Goal: Information Seeking & Learning: Find specific fact

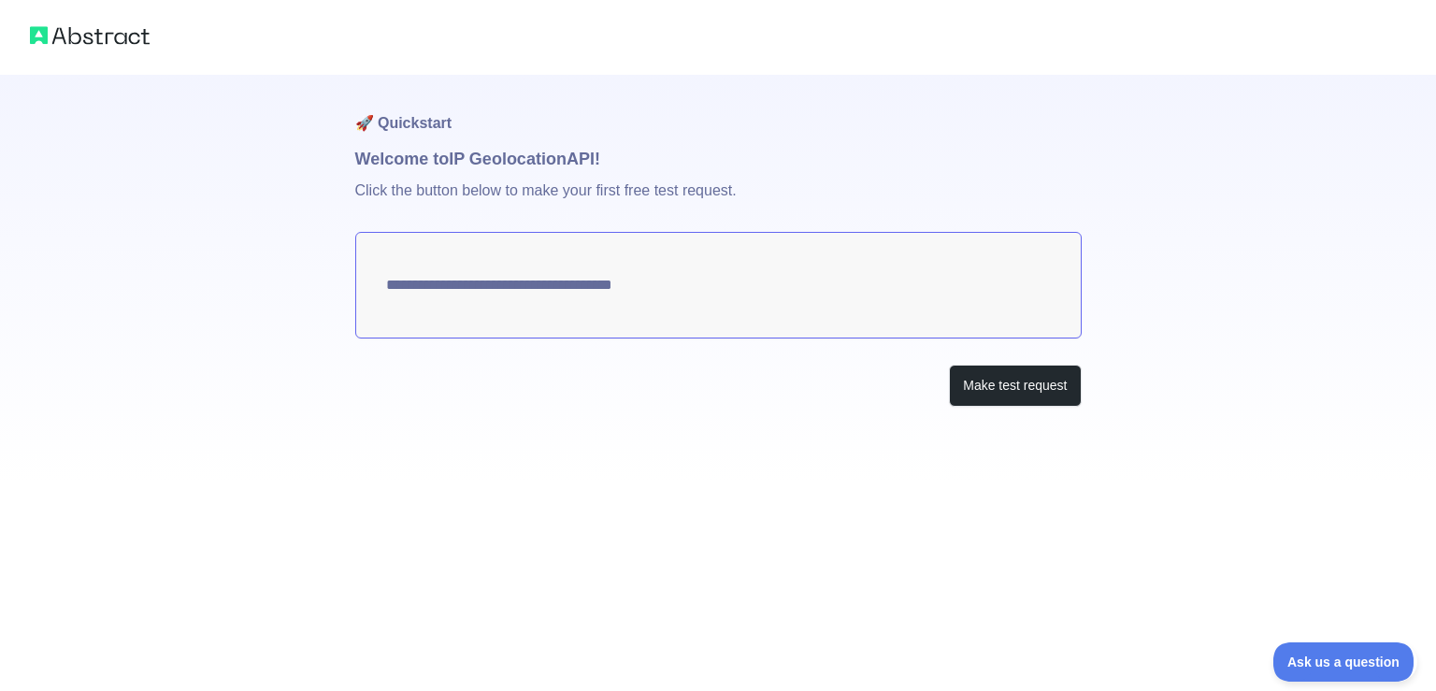
type textarea "**********"
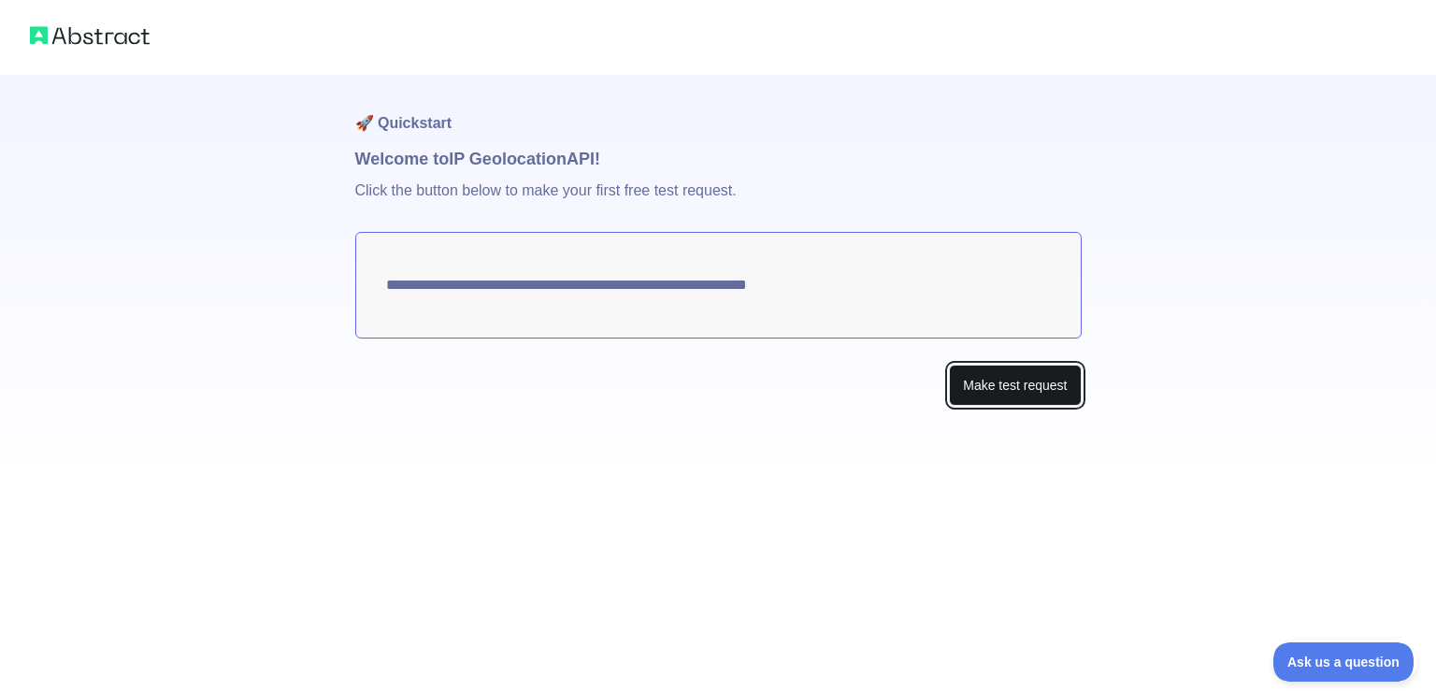
click at [1026, 387] on button "Make test request" at bounding box center [1015, 386] width 132 height 42
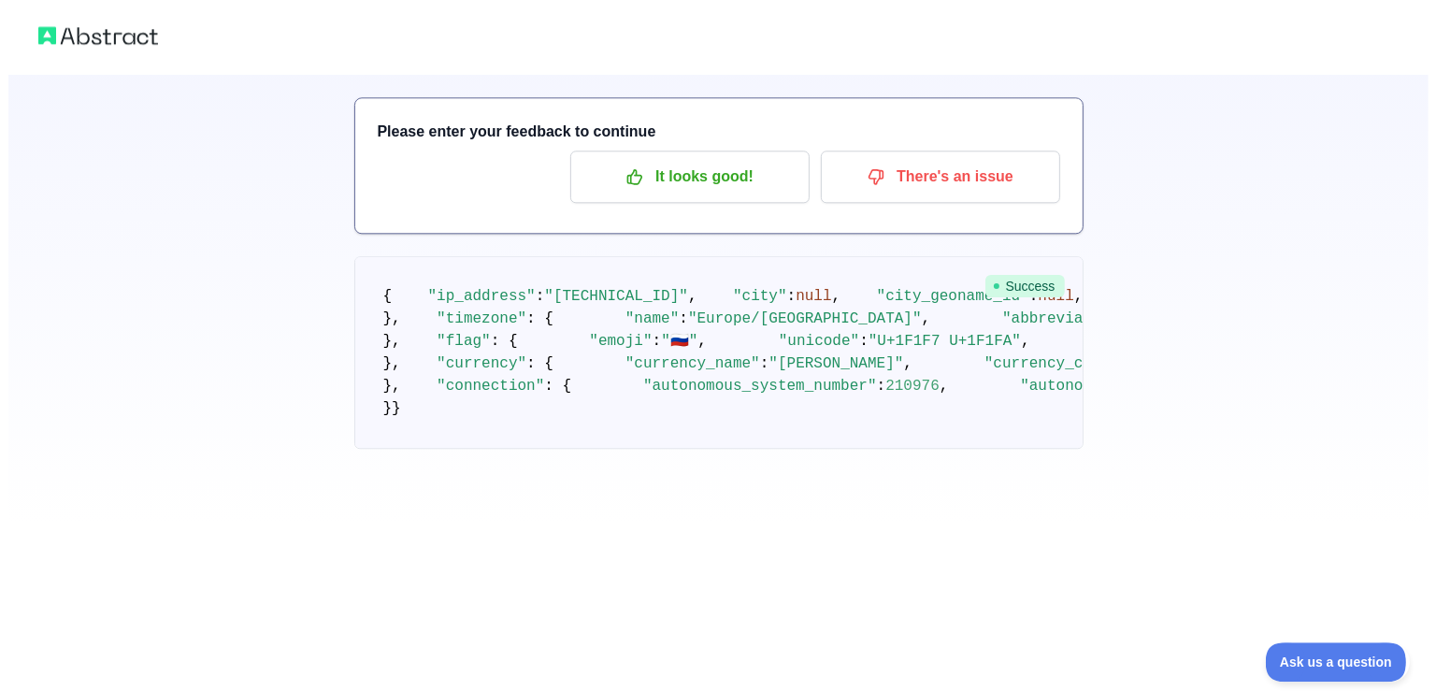
scroll to position [98, 0]
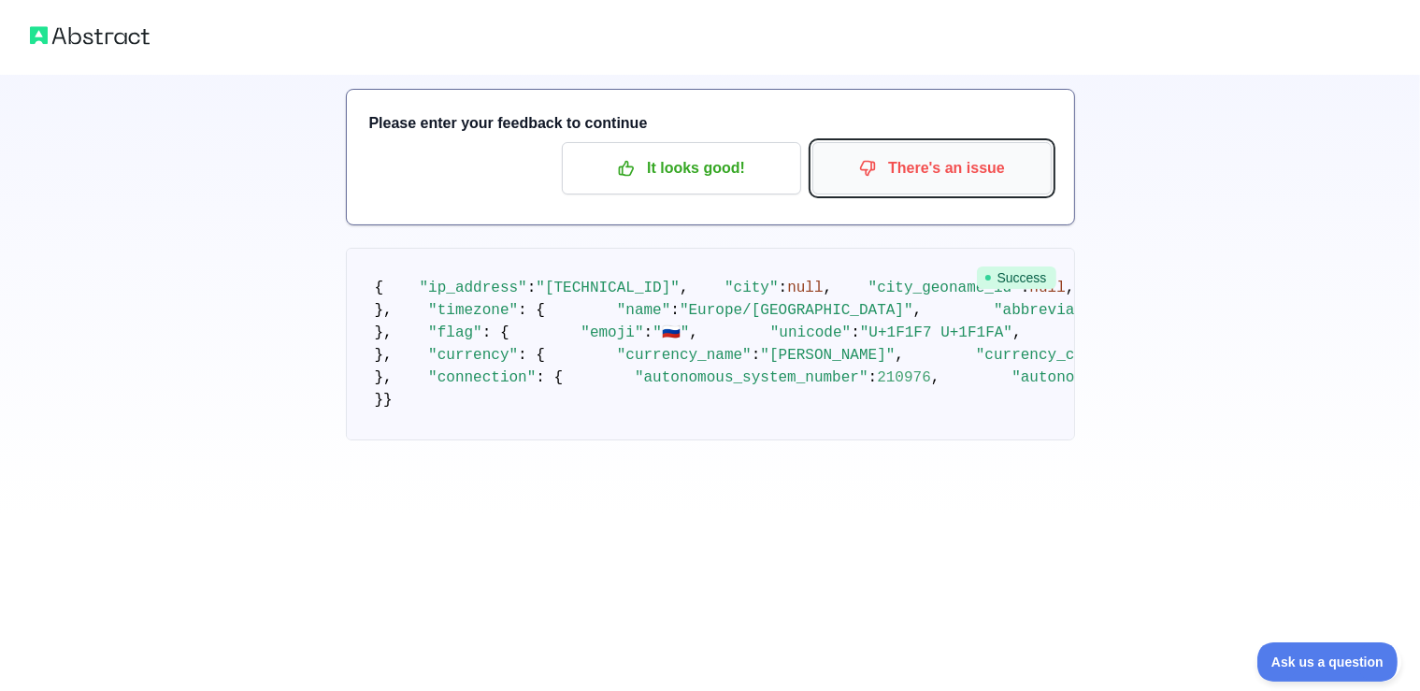
click at [973, 166] on p "There's an issue" at bounding box center [931, 168] width 211 height 32
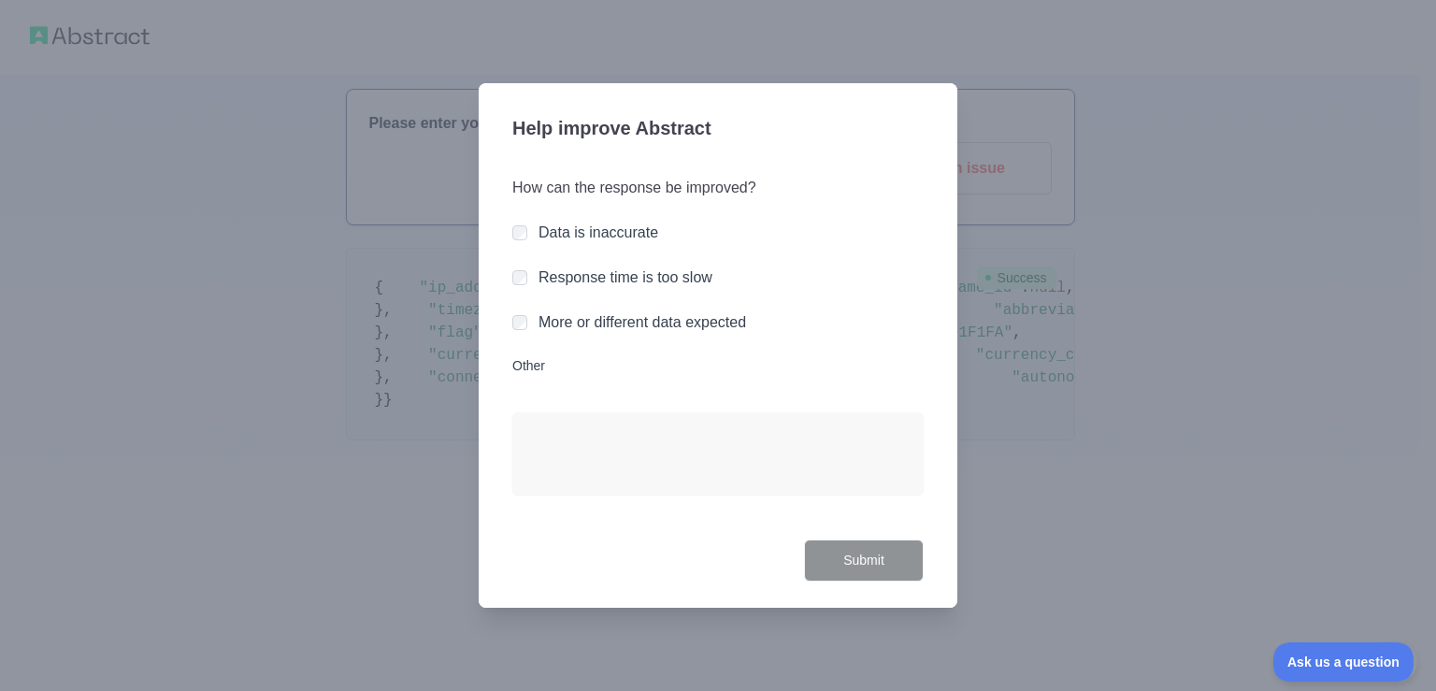
click at [619, 240] on label "Data is inaccurate" at bounding box center [598, 232] width 120 height 16
click at [636, 285] on label "Response time is too slow" at bounding box center [625, 277] width 174 height 16
click at [652, 335] on div "How can the response be improved? Data is inaccurate Response time is too slow …" at bounding box center [717, 346] width 411 height 385
click at [574, 302] on div "How can the response be improved? Data is inaccurate Response time is too slow …" at bounding box center [717, 346] width 411 height 385
drag, startPoint x: 574, startPoint y: 275, endPoint x: 580, endPoint y: 220, distance: 55.5
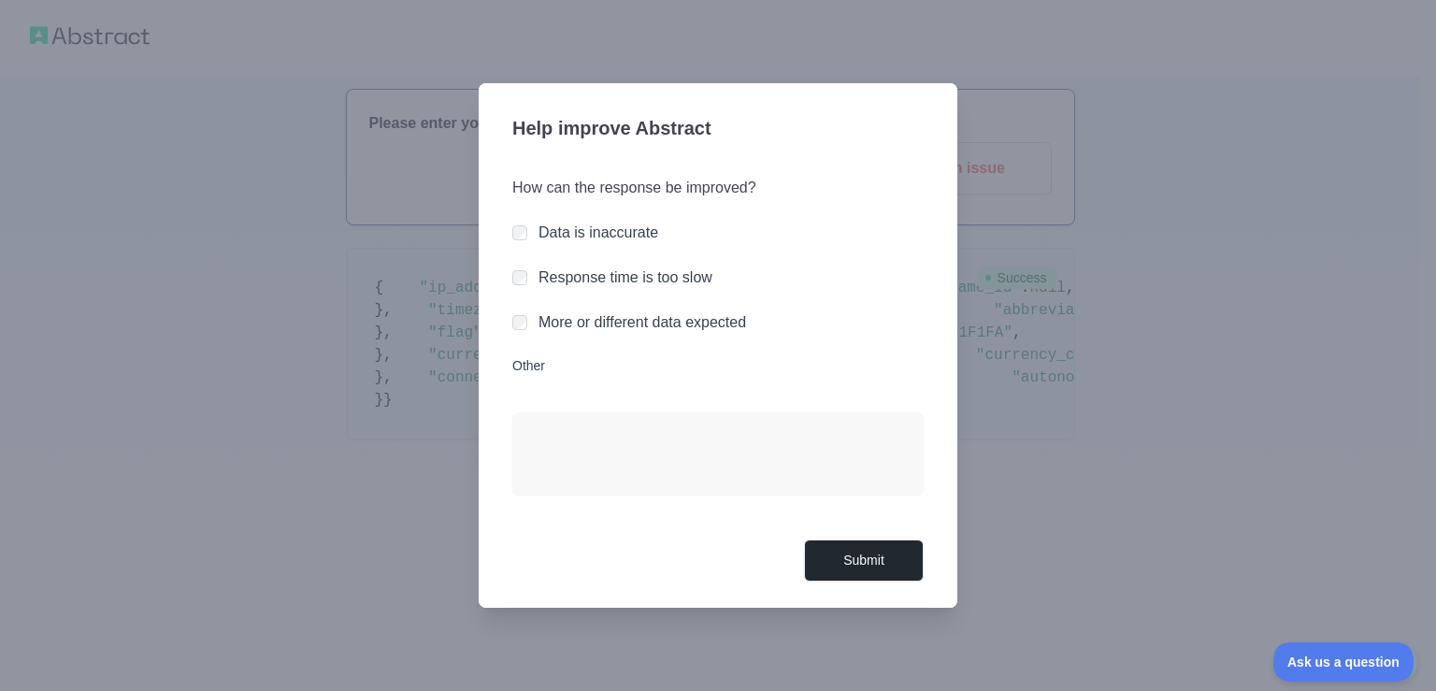
click at [574, 274] on label "Response time is too slow" at bounding box center [625, 277] width 174 height 16
click at [580, 220] on div "How can the response be improved? Data is inaccurate Response time is too slow …" at bounding box center [717, 346] width 411 height 385
click at [592, 246] on div "How can the response be improved? Data is inaccurate Response time is too slow …" at bounding box center [717, 346] width 411 height 385
click at [1419, 402] on div at bounding box center [718, 345] width 1436 height 691
click at [630, 244] on div "Data is inaccurate" at bounding box center [598, 233] width 120 height 22
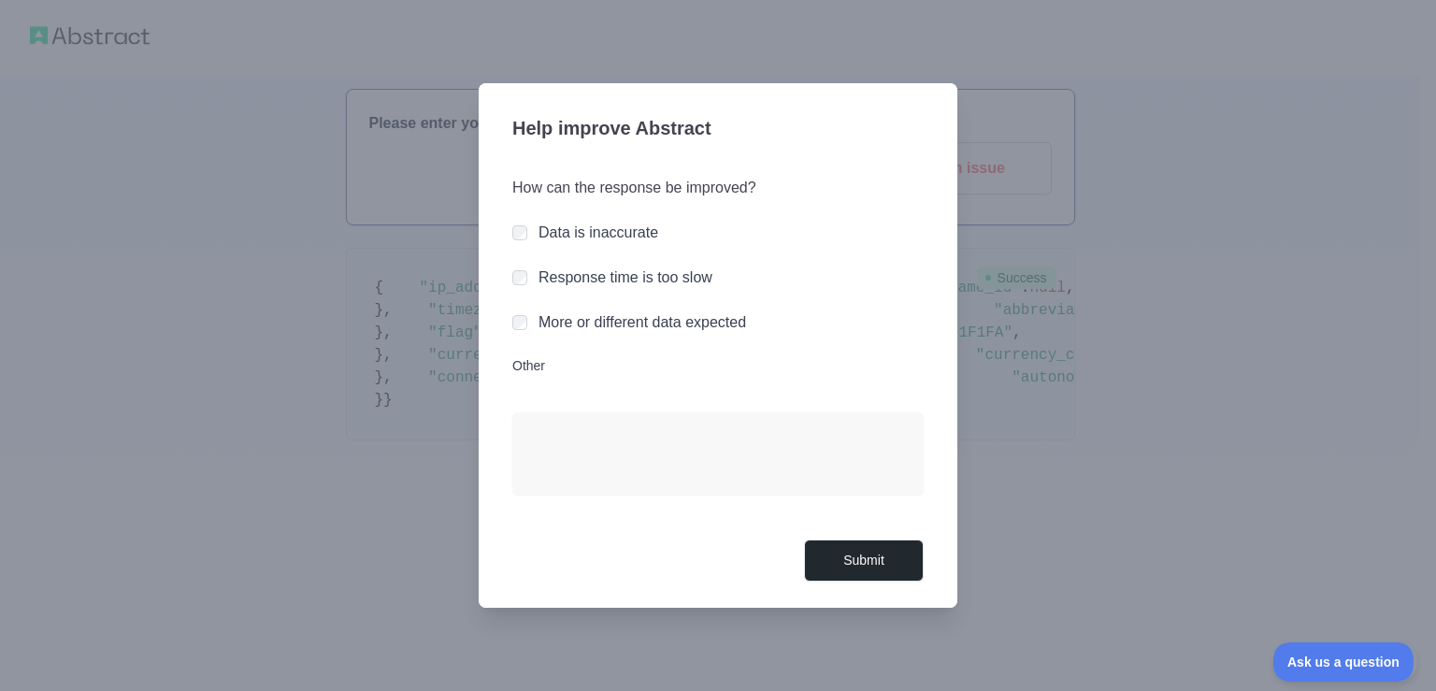
click at [610, 230] on label "Data is inaccurate" at bounding box center [598, 232] width 120 height 16
click at [1158, 395] on div at bounding box center [718, 345] width 1436 height 691
click at [1157, 395] on div at bounding box center [718, 345] width 1436 height 691
click at [575, 382] on div "How can the response be improved? Data is inaccurate Response time is too slow …" at bounding box center [717, 346] width 411 height 385
click at [538, 327] on div "More or different data expected" at bounding box center [717, 322] width 411 height 22
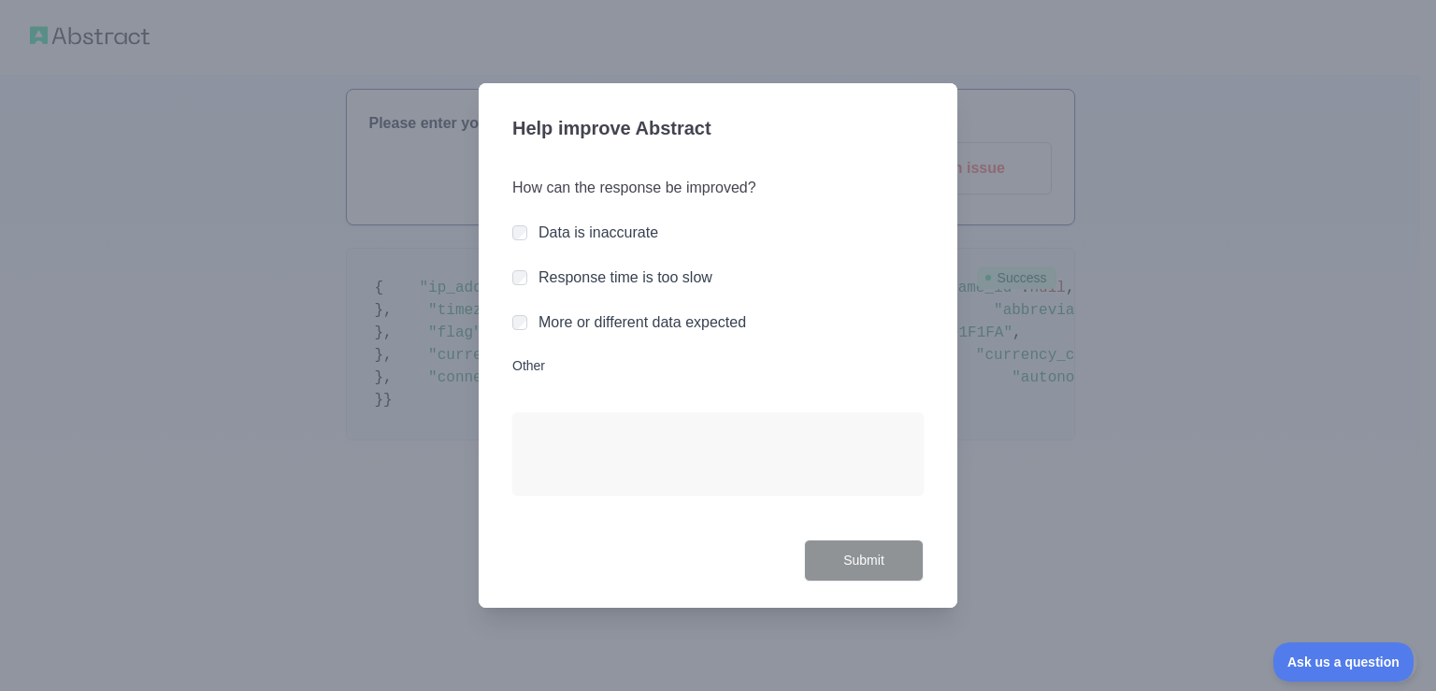
click at [514, 320] on div "Help improve Abstract How can the response be improved? Data is inaccurate Resp…" at bounding box center [718, 345] width 479 height 524
click at [845, 540] on button "Submit" at bounding box center [864, 560] width 120 height 42
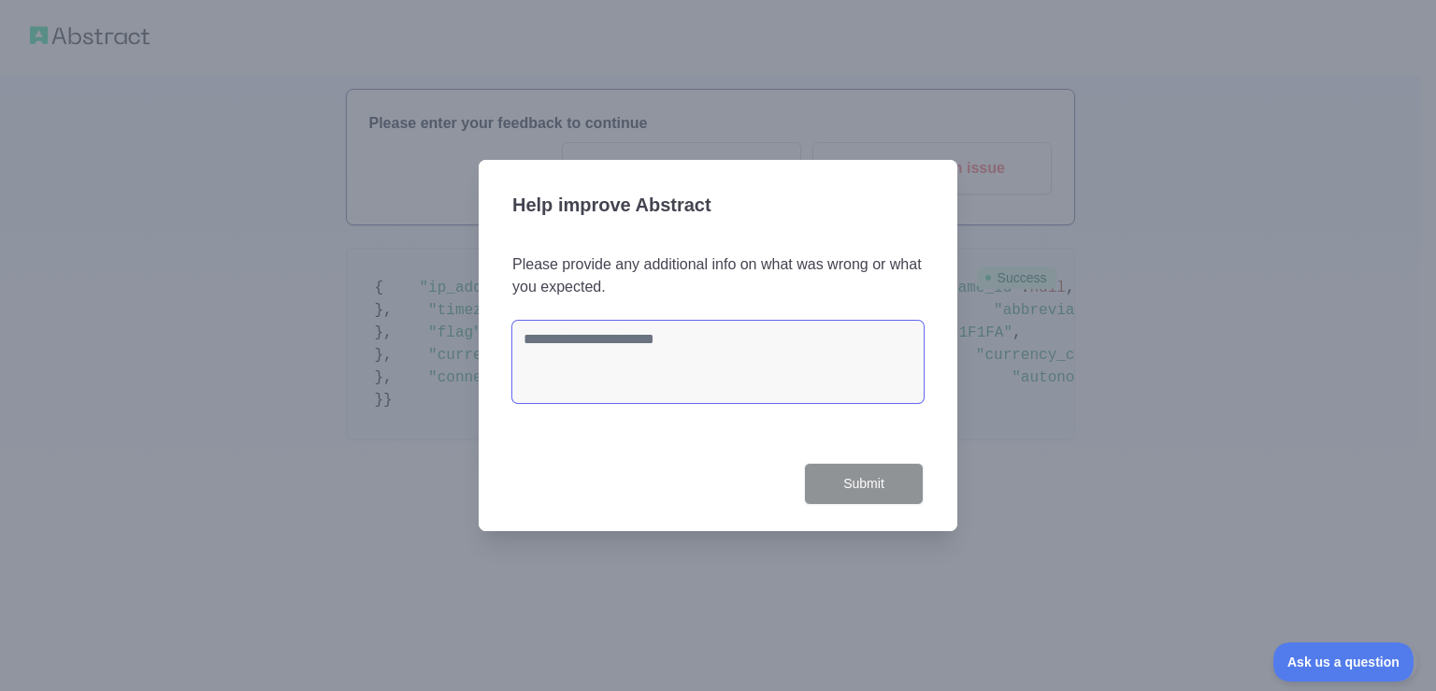
click at [735, 344] on textarea at bounding box center [717, 362] width 411 height 82
click at [1041, 284] on div at bounding box center [718, 345] width 1436 height 691
click at [1045, 286] on div at bounding box center [718, 345] width 1436 height 691
click at [178, 196] on div at bounding box center [718, 345] width 1436 height 691
click at [62, 1] on div at bounding box center [718, 345] width 1436 height 691
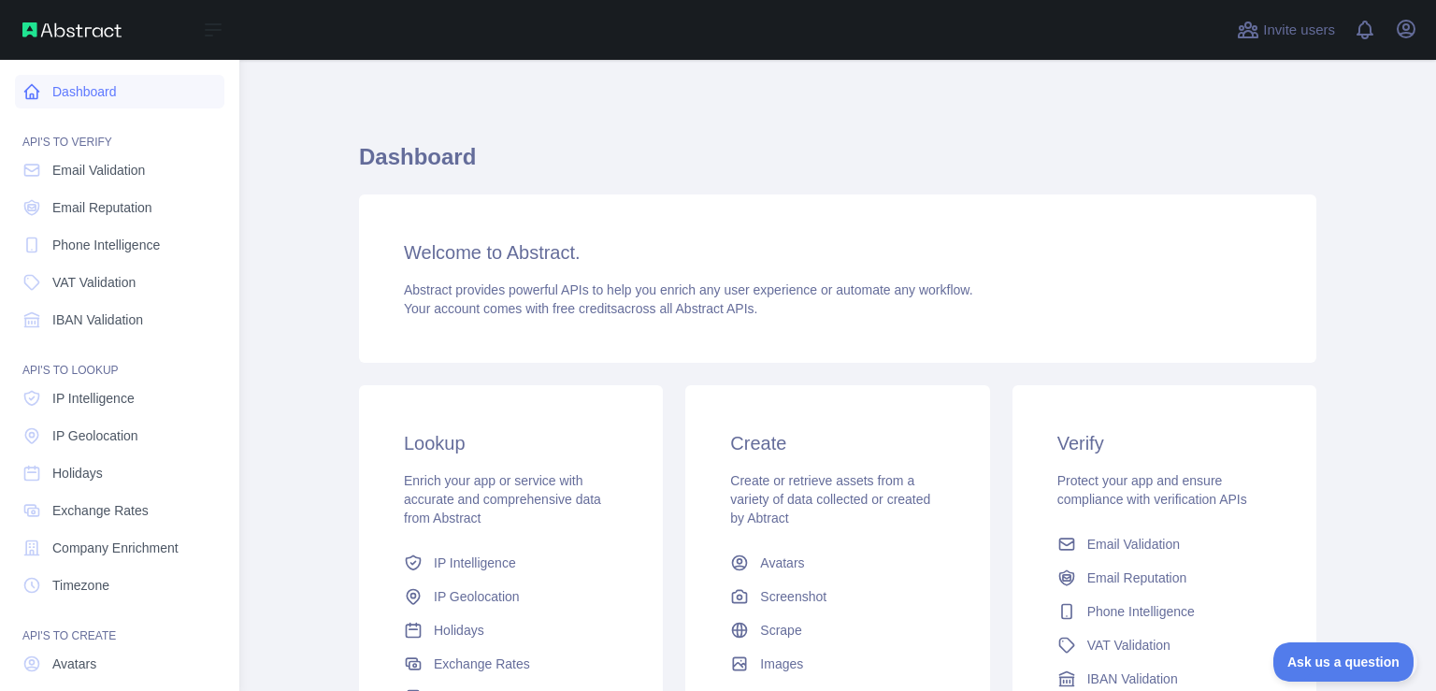
click at [37, 93] on icon at bounding box center [32, 92] width 14 height 14
click at [124, 406] on span "IP Intelligence" at bounding box center [93, 398] width 82 height 19
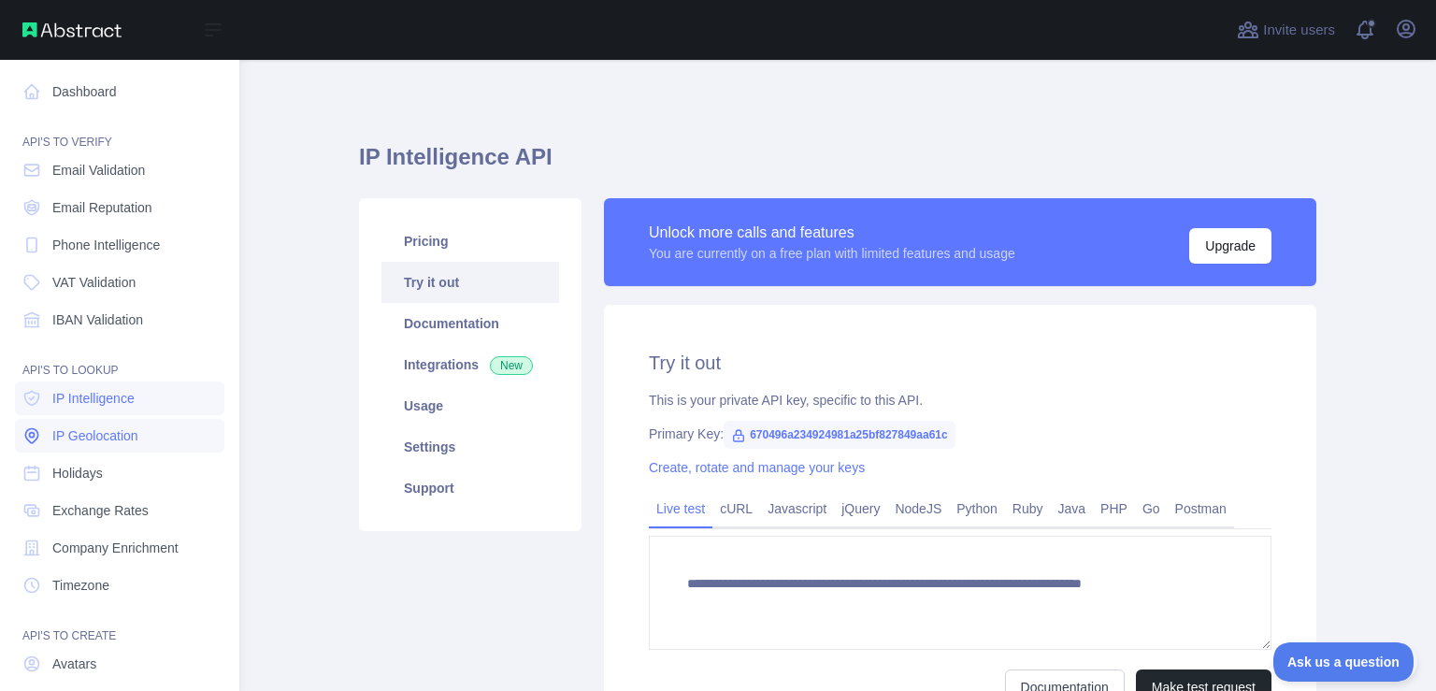
type textarea "**********"
click at [127, 436] on span "IP Geolocation" at bounding box center [95, 435] width 86 height 19
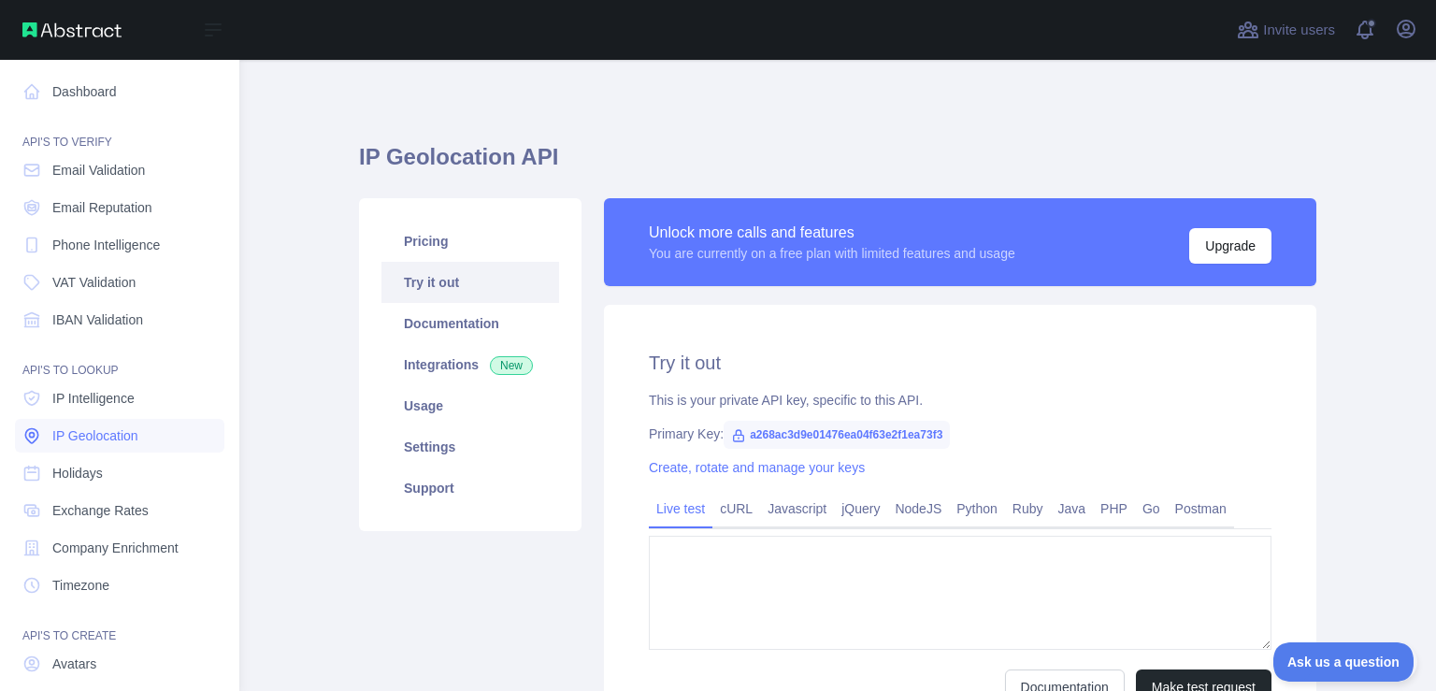
type textarea "**********"
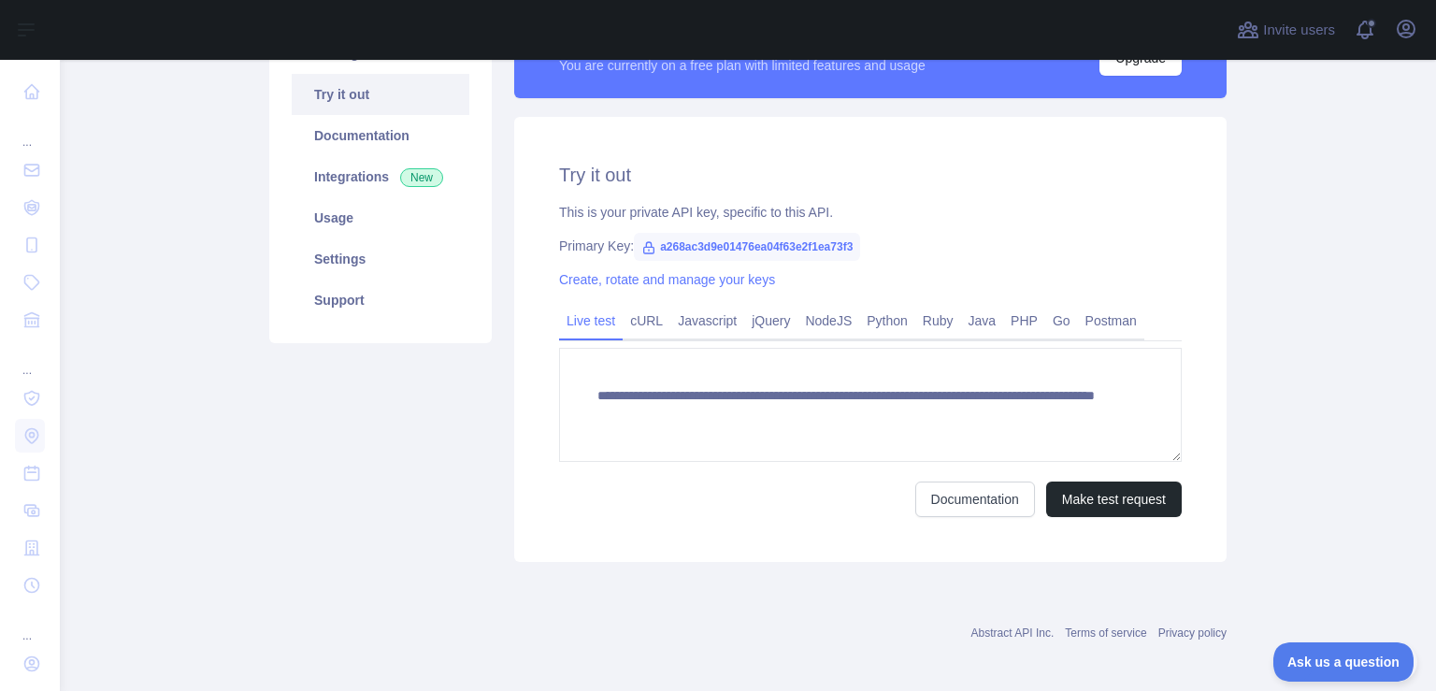
scroll to position [193, 0]
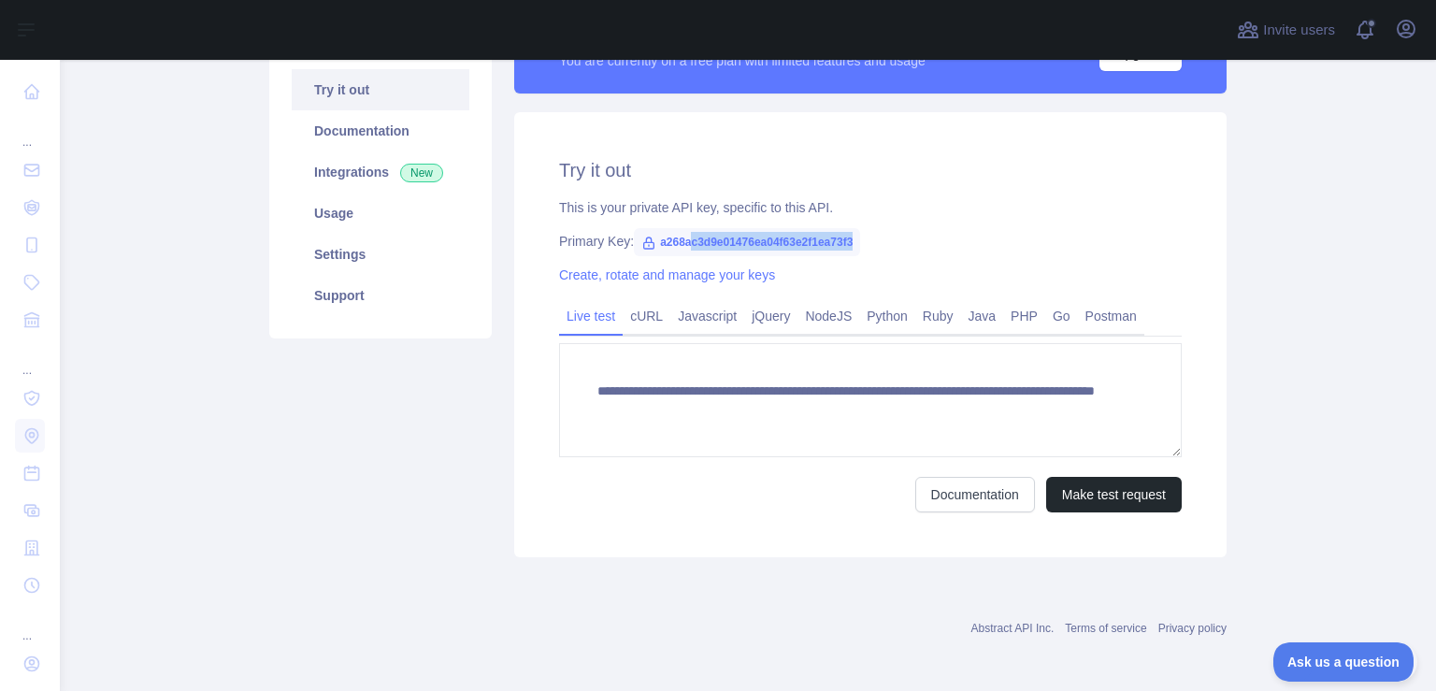
drag, startPoint x: 679, startPoint y: 239, endPoint x: 991, endPoint y: 254, distance: 312.5
click at [991, 254] on div "**********" at bounding box center [870, 334] width 712 height 445
click at [1094, 494] on button "Make test request" at bounding box center [1114, 495] width 136 height 36
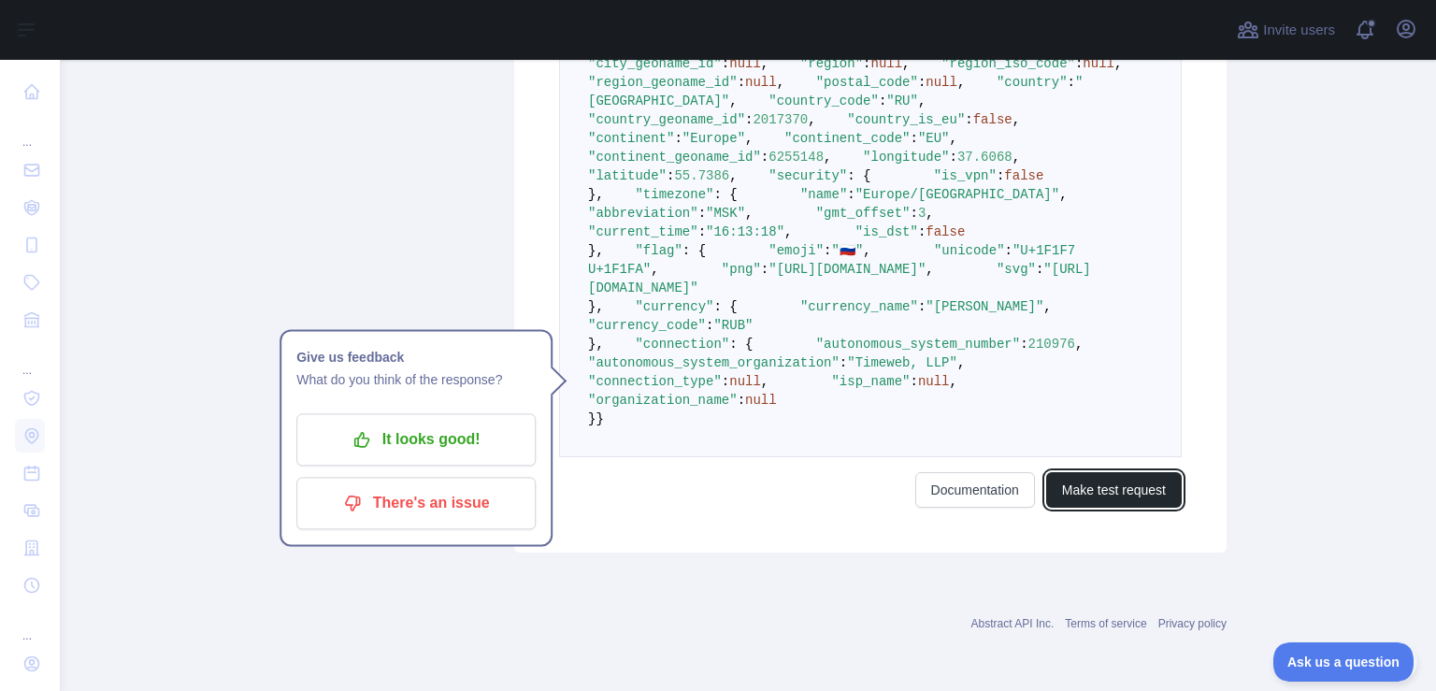
scroll to position [1040, 0]
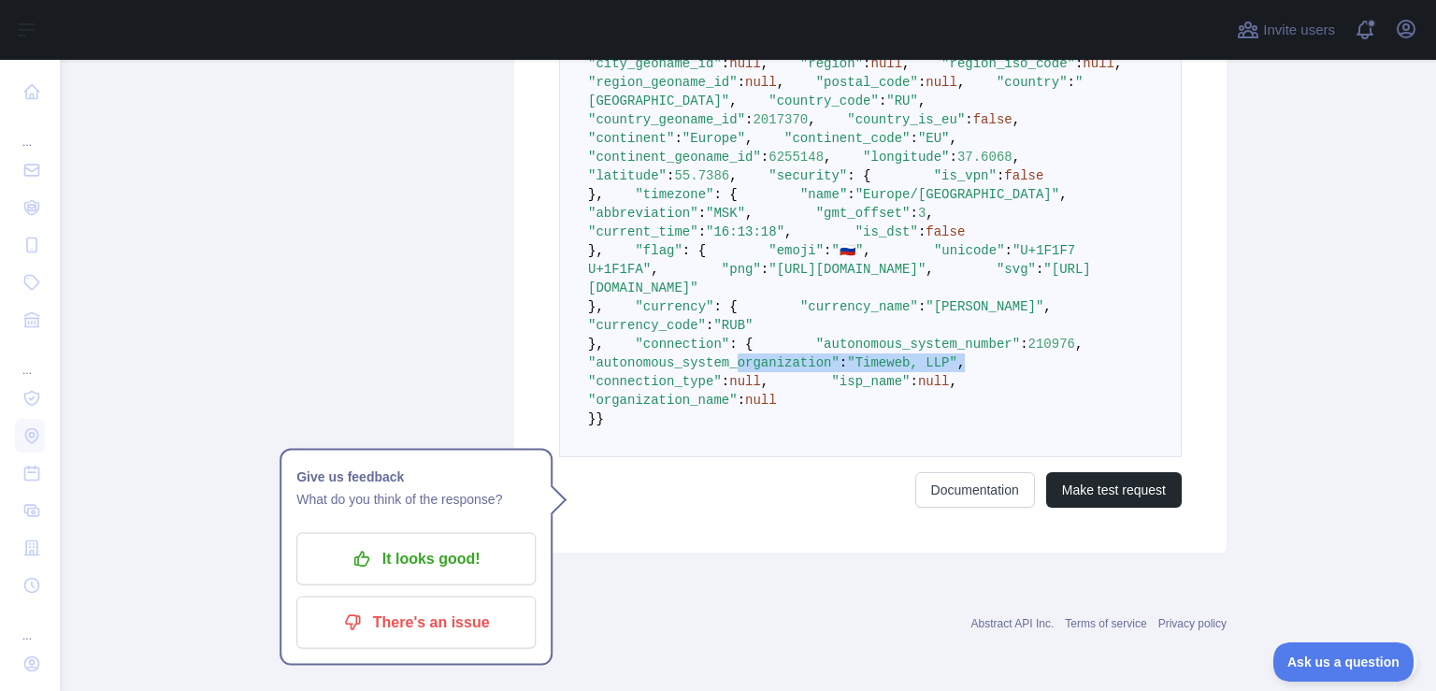
drag, startPoint x: 775, startPoint y: 383, endPoint x: 996, endPoint y: 374, distance: 221.7
click at [996, 374] on pre "{ "ip_address" : "[TECHNICAL_ID]" , "city" : null , "city_geoname_id" : null , …" at bounding box center [870, 232] width 622 height 451
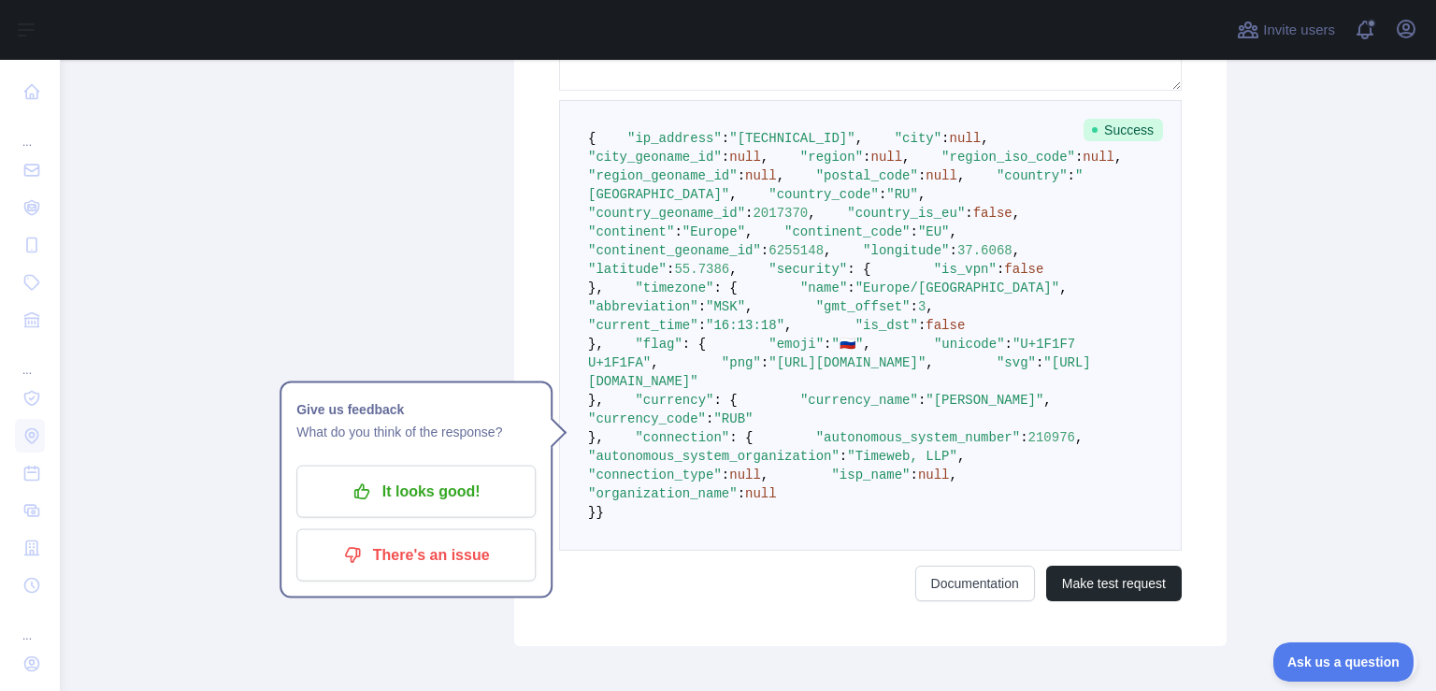
scroll to position [556, 0]
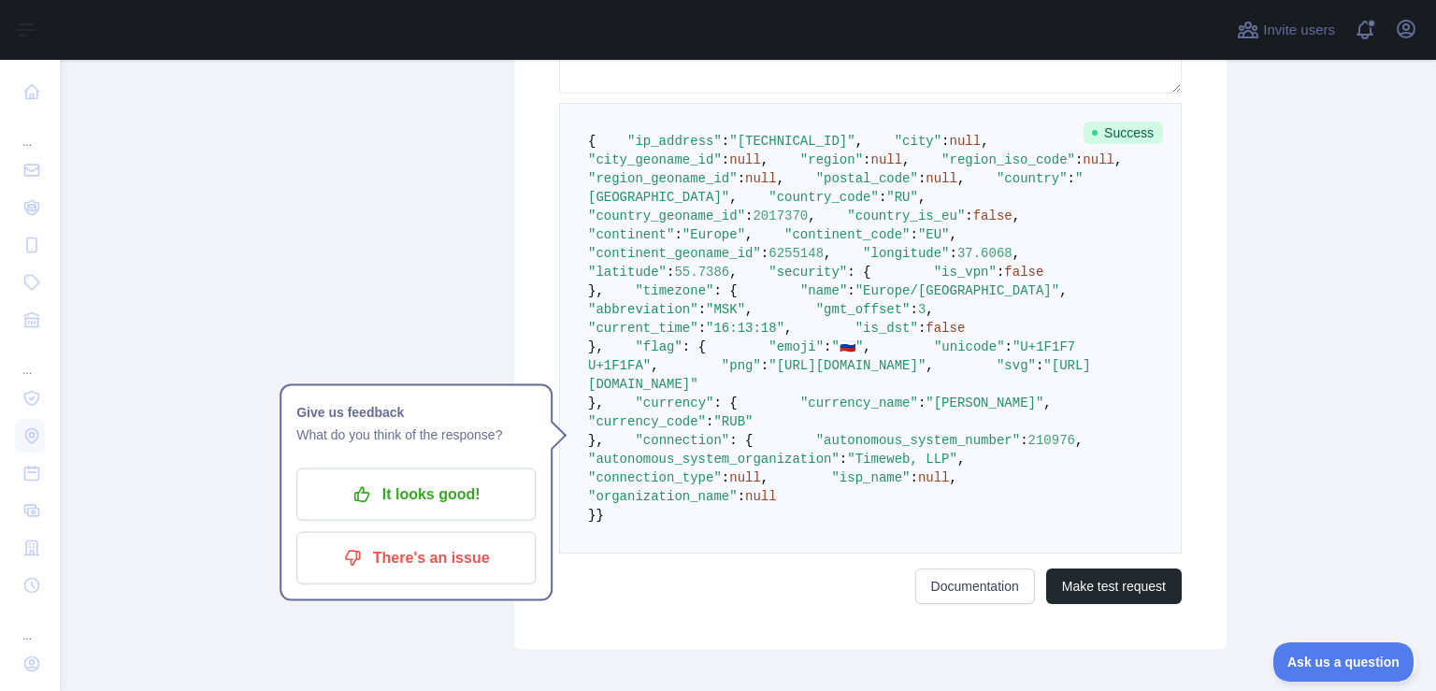
drag, startPoint x: 701, startPoint y: 421, endPoint x: 770, endPoint y: 420, distance: 69.2
click at [770, 420] on pre "{ "ip_address" : "[TECHNICAL_ID]" , "city" : null , "city_geoname_id" : null , …" at bounding box center [870, 328] width 622 height 451
click at [761, 432] on pre "{ "ip_address" : "[TECHNICAL_ID]" , "city" : null , "city_geoname_id" : null , …" at bounding box center [870, 328] width 622 height 451
drag, startPoint x: 697, startPoint y: 417, endPoint x: 814, endPoint y: 417, distance: 116.8
click at [814, 417] on pre "{ "ip_address" : "[TECHNICAL_ID]" , "city" : null , "city_geoname_id" : null , …" at bounding box center [870, 328] width 622 height 451
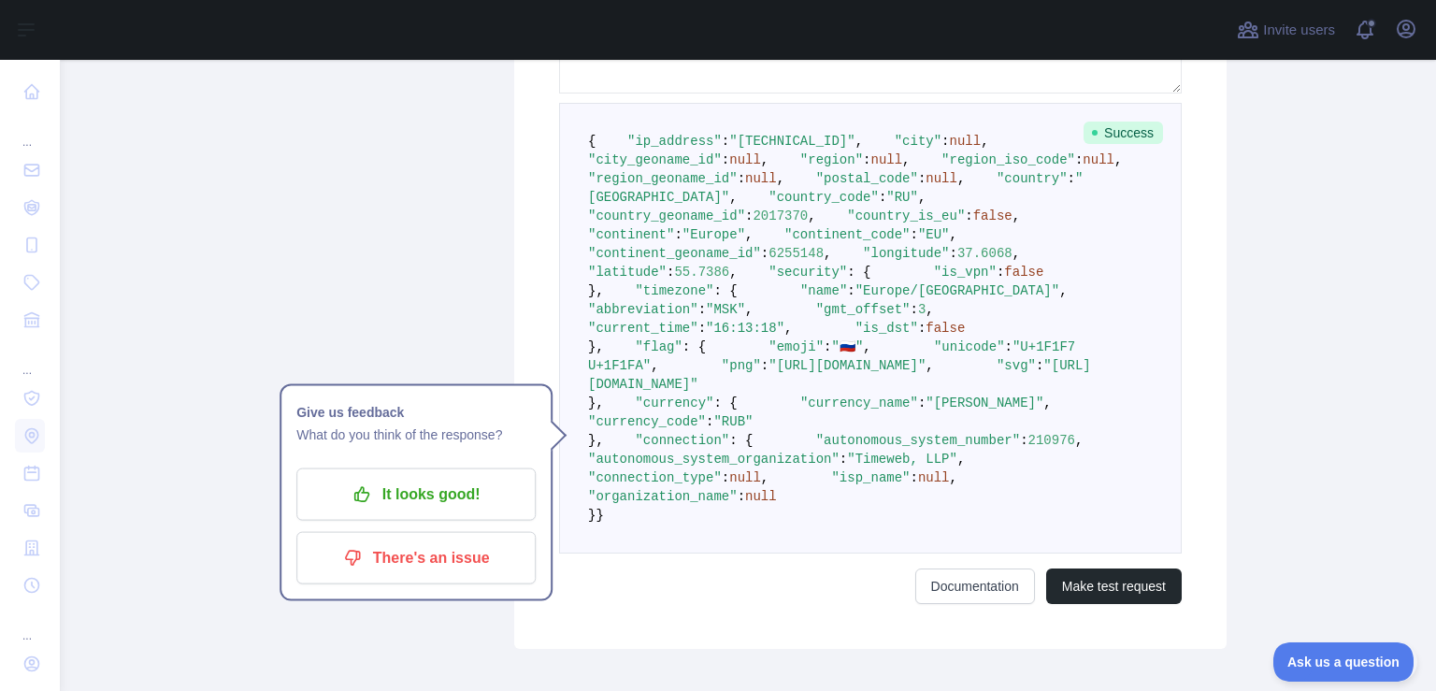
click at [814, 417] on pre "{ "ip_address" : "[TECHNICAL_ID]" , "city" : null , "city_geoname_id" : null , …" at bounding box center [870, 328] width 622 height 451
drag, startPoint x: 748, startPoint y: 439, endPoint x: 593, endPoint y: 412, distance: 157.5
click at [593, 412] on code "{ "ip_address" : "[TECHNICAL_ID]" , "city" : null , "city_geoname_id" : null , …" at bounding box center [870, 328] width 565 height 389
copy code ""longitude" : 37.6068 , "latitude" : 55.7386"
